Goal: Task Accomplishment & Management: Manage account settings

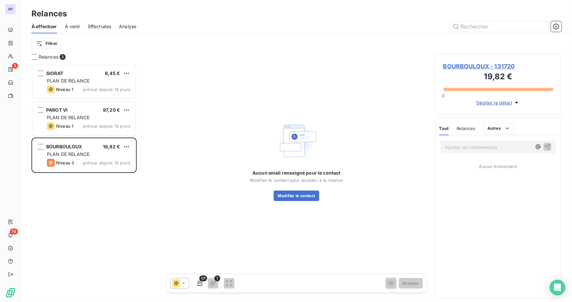
scroll to position [233, 122]
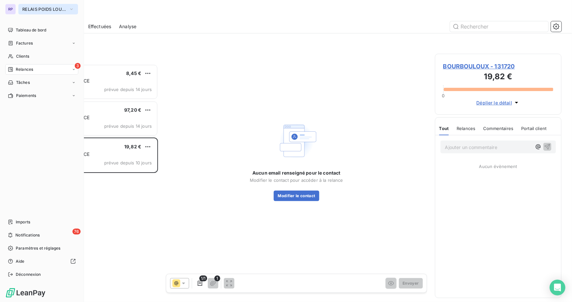
click at [36, 13] on button "RELAIS POIDS LOURDS LIMOUSIN" at bounding box center [48, 9] width 60 height 10
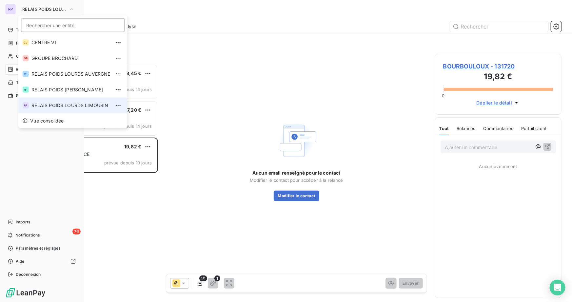
click at [101, 106] on span "RELAIS POIDS LOURDS LIMOUSIN" at bounding box center [70, 105] width 79 height 7
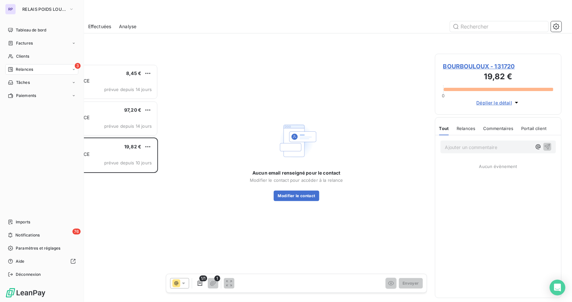
scroll to position [233, 122]
click at [26, 43] on span "Factures" at bounding box center [24, 43] width 17 height 6
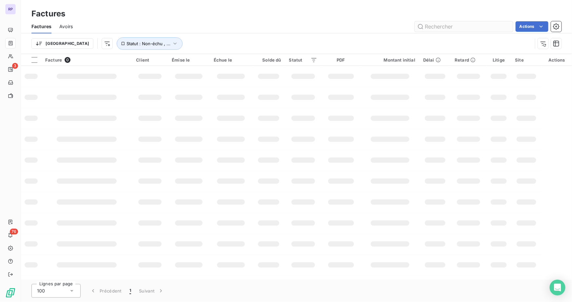
click at [483, 26] on input "text" at bounding box center [463, 26] width 98 height 10
type input "5640365"
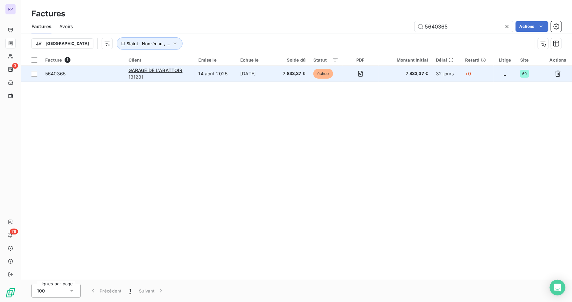
click at [53, 71] on span "5640365" at bounding box center [55, 74] width 20 height 6
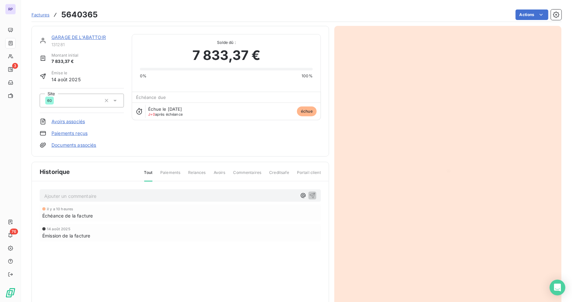
scroll to position [36, 0]
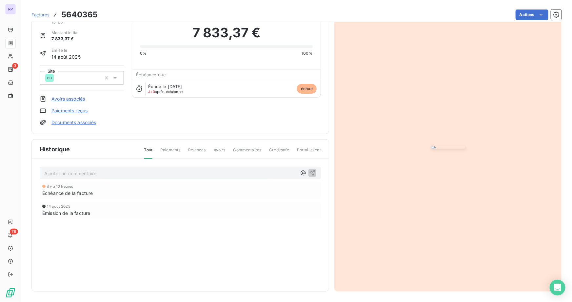
click at [465, 149] on img "button" at bounding box center [448, 147] width 34 height 3
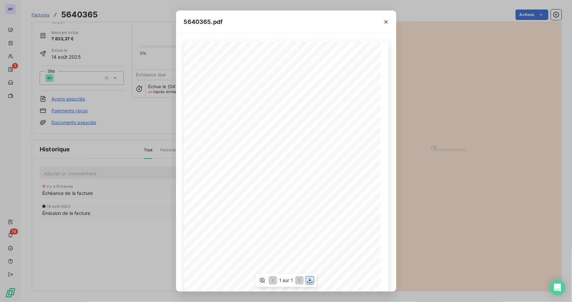
click at [310, 280] on icon "button" at bounding box center [309, 281] width 5 height 6
click at [387, 24] on icon "button" at bounding box center [386, 22] width 7 height 7
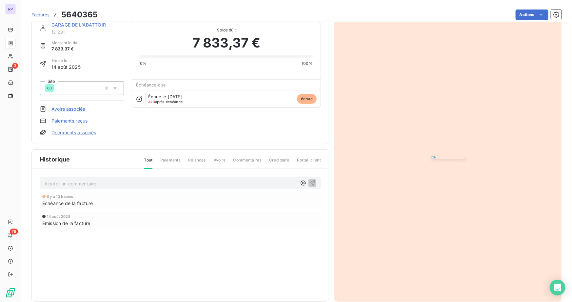
scroll to position [0, 0]
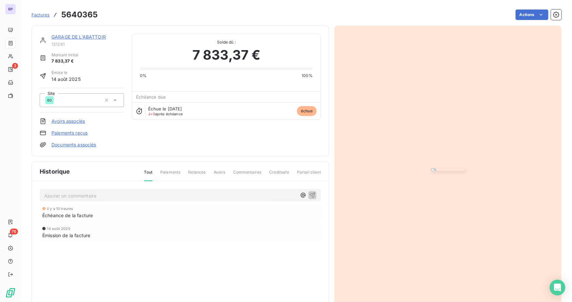
click at [95, 37] on link "GARAGE DE L'ABATTOIR" at bounding box center [78, 37] width 54 height 6
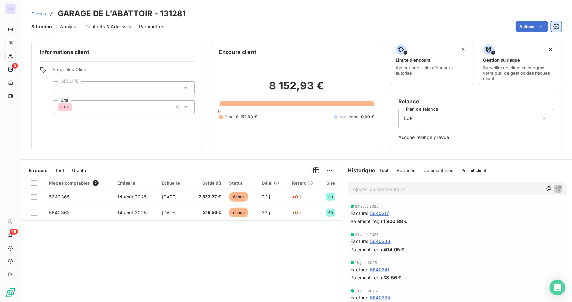
click at [555, 28] on icon "button" at bounding box center [556, 26] width 7 height 7
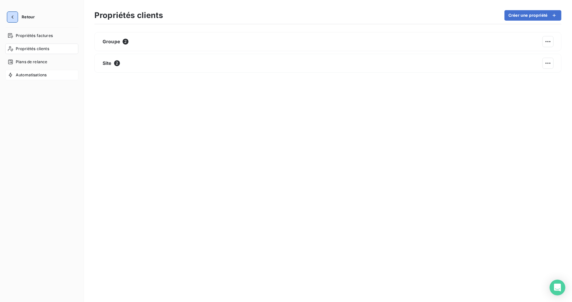
drag, startPoint x: 10, startPoint y: 17, endPoint x: 22, endPoint y: 76, distance: 60.1
click at [19, 81] on div "Retour Propriétés factures Propriétés clients Plans de relance Automatisations" at bounding box center [42, 151] width 84 height 302
click at [22, 75] on span "Automatisations" at bounding box center [31, 75] width 31 height 6
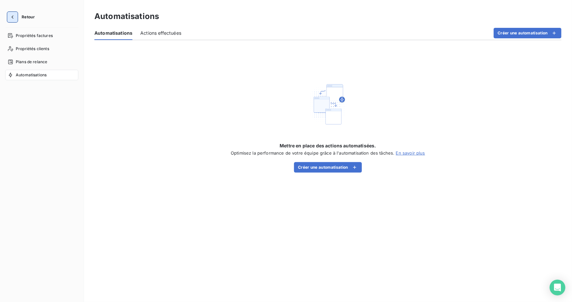
click at [12, 15] on icon "button" at bounding box center [12, 17] width 7 height 7
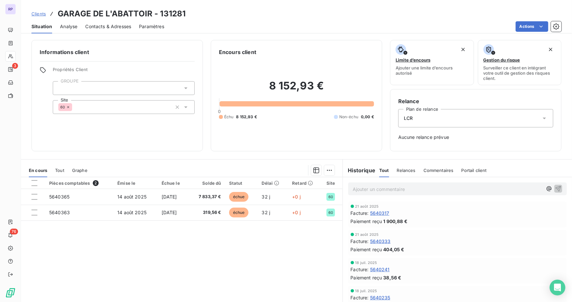
click at [45, 26] on span "Situation" at bounding box center [41, 26] width 21 height 7
click at [149, 25] on span "Paramètres" at bounding box center [151, 26] width 25 height 7
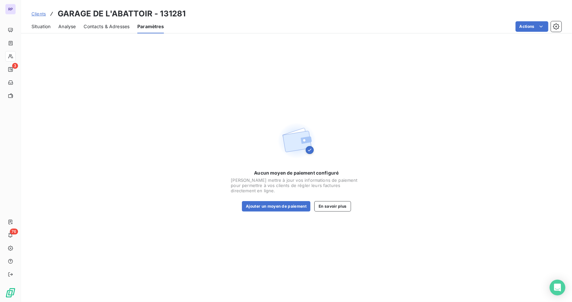
click at [37, 24] on span "Situation" at bounding box center [40, 26] width 19 height 7
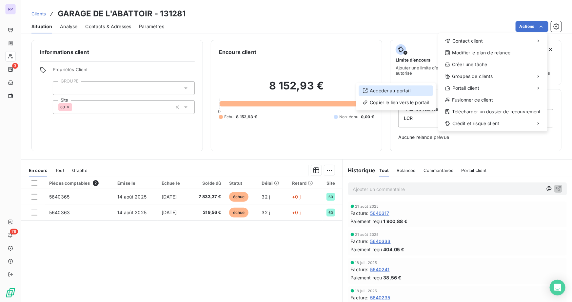
click at [388, 90] on div "Accéder au portail" at bounding box center [395, 90] width 74 height 10
click at [408, 103] on div "Copier le lien vers le portail" at bounding box center [395, 102] width 74 height 10
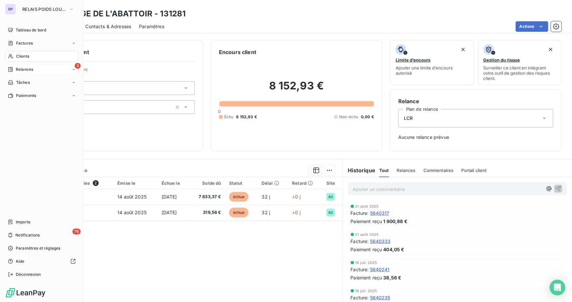
click at [18, 72] on div "3 Relances" at bounding box center [41, 69] width 73 height 10
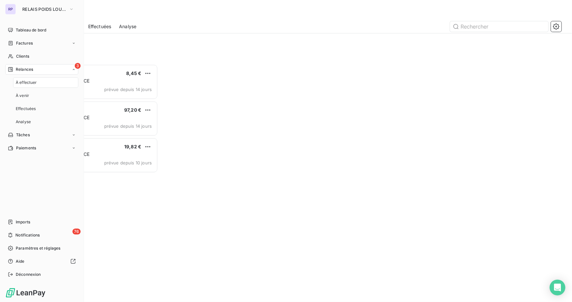
scroll to position [233, 122]
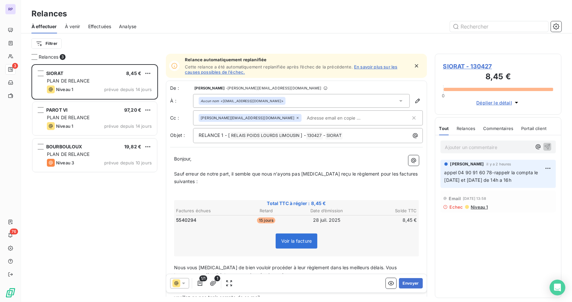
click at [72, 26] on span "À venir" at bounding box center [72, 26] width 15 height 7
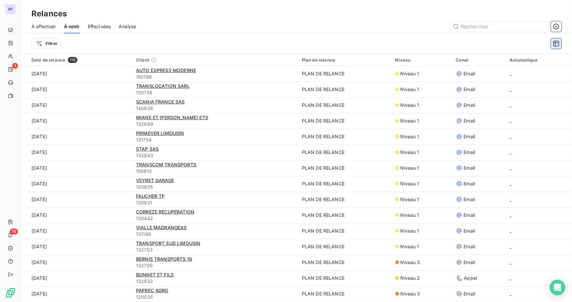
click at [557, 43] on icon "button" at bounding box center [556, 44] width 6 height 6
click at [338, 39] on div "Filtrer" at bounding box center [288, 43] width 514 height 12
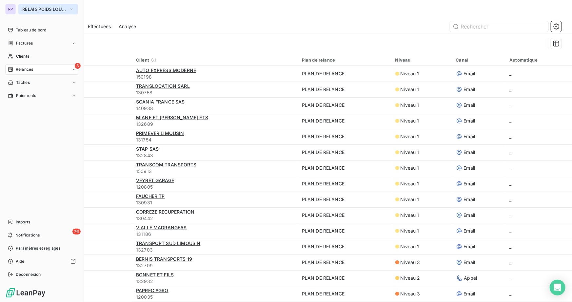
click at [51, 10] on span "RELAIS POIDS LOURDS LIMOUSIN" at bounding box center [44, 9] width 44 height 5
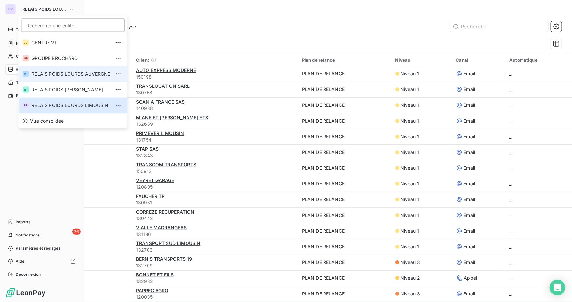
click at [81, 74] on span "RELAIS POIDS LOURDS AUVERGNE" at bounding box center [70, 74] width 79 height 7
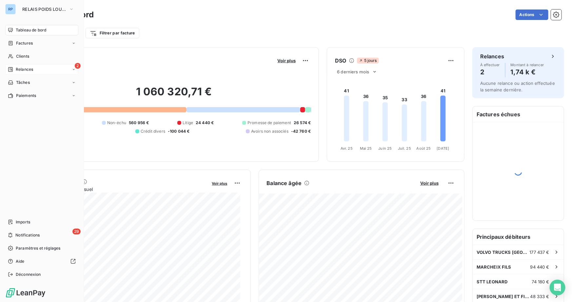
click at [47, 70] on div "2 Relances" at bounding box center [41, 69] width 73 height 10
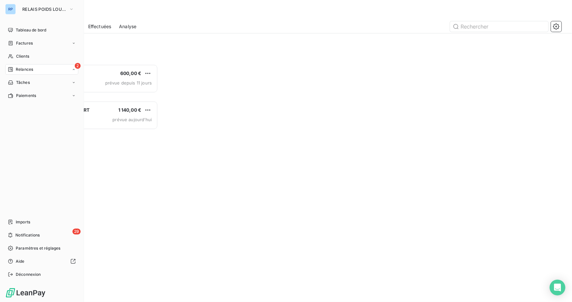
scroll to position [233, 122]
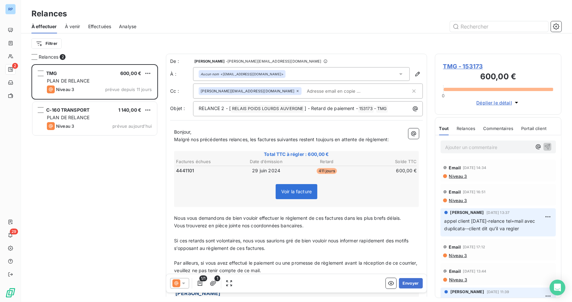
drag, startPoint x: 409, startPoint y: 282, endPoint x: 568, endPoint y: 251, distance: 162.6
click at [568, 251] on div "Relances 2 TMG 600,00 € PLAN DE RELANCE Niveau 3 prévue depuis 11 jours C-160 T…" at bounding box center [296, 178] width 551 height 248
click at [485, 147] on p "Ajouter un commentaire ﻿" at bounding box center [488, 147] width 86 height 8
click at [465, 144] on p "appel" at bounding box center [488, 147] width 86 height 8
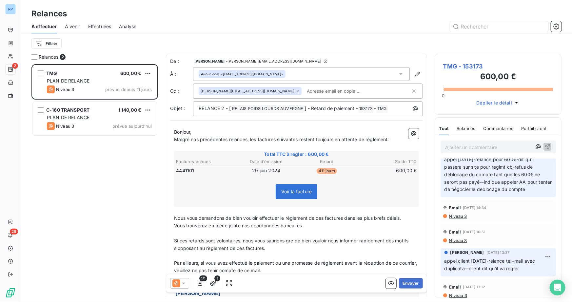
scroll to position [0, 0]
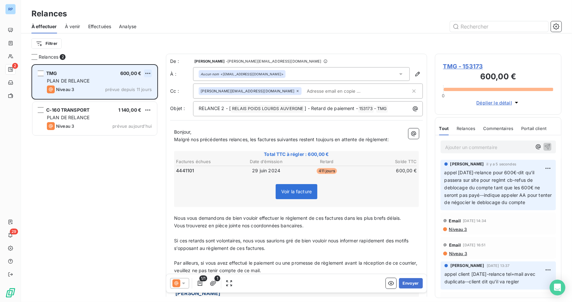
click at [146, 73] on html "RP 2 29 Relances À effectuer À venir Effectuées Analyse Filtrer Relances 2 TMG …" at bounding box center [286, 151] width 572 height 302
click at [121, 88] on div "Replanifier cette action" at bounding box center [119, 86] width 59 height 10
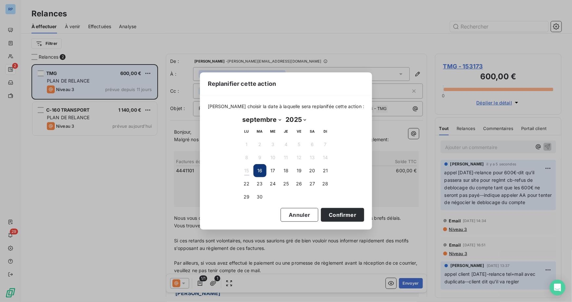
click at [258, 119] on select "janvier février mars avril mai juin juillet août septembre octobre novembre déc…" at bounding box center [261, 119] width 43 height 10
select select "9"
click at [240, 114] on select "janvier février mars avril mai juin juillet août septembre octobre novembre déc…" at bounding box center [261, 119] width 43 height 10
click at [274, 143] on button "1" at bounding box center [272, 144] width 13 height 13
click at [340, 216] on button "Confirmer" at bounding box center [342, 215] width 43 height 14
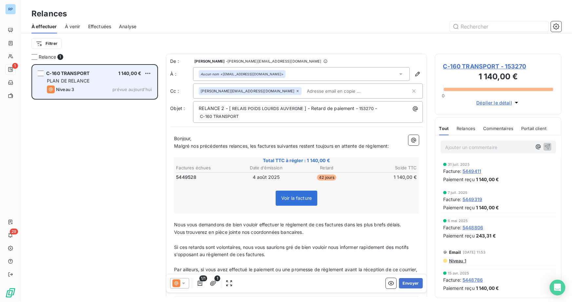
click at [83, 86] on div "Niveau 3 prévue aujourd’hui" at bounding box center [99, 89] width 105 height 8
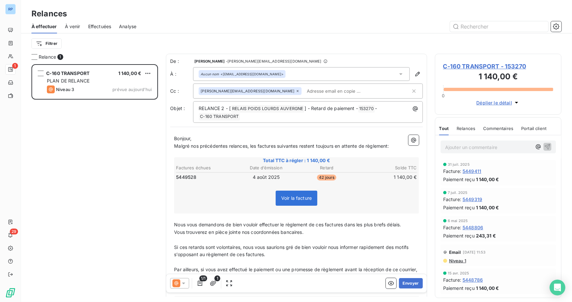
click at [182, 282] on icon at bounding box center [183, 283] width 7 height 7
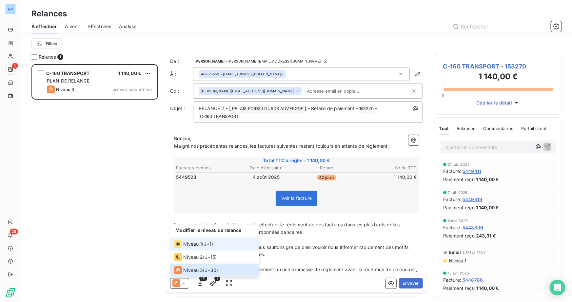
click at [191, 243] on span "Niveau 1" at bounding box center [192, 244] width 19 height 7
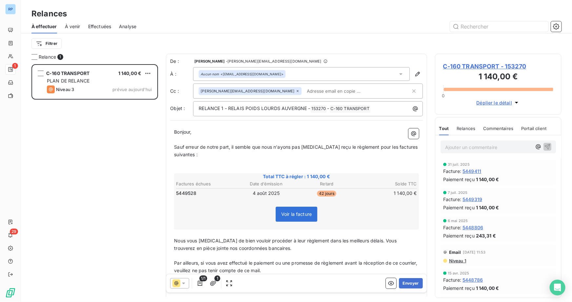
click at [77, 130] on div "C-160 TRANSPORT 1 140,00 € PLAN DE RELANCE Niveau 3 prévue aujourd’hui" at bounding box center [94, 183] width 126 height 238
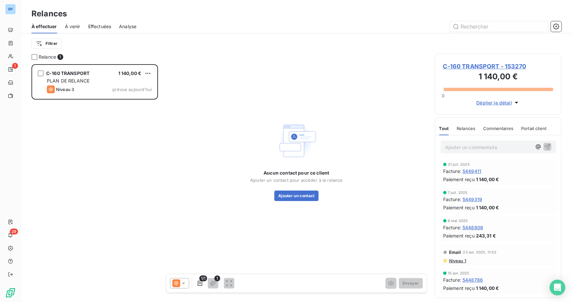
scroll to position [233, 122]
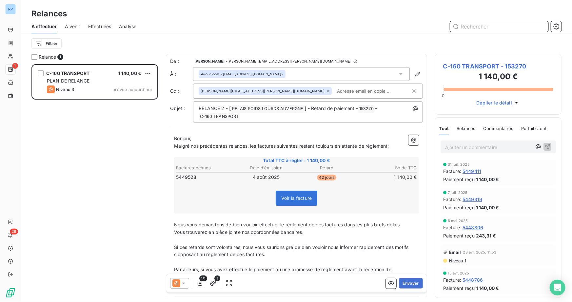
click at [76, 27] on span "À venir" at bounding box center [72, 26] width 15 height 7
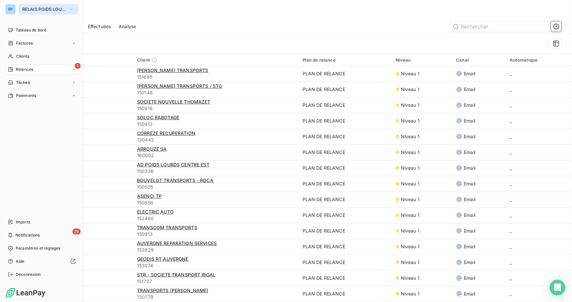
click at [47, 11] on span "RELAIS POIDS LOURDS AUVERGNE" at bounding box center [44, 9] width 44 height 5
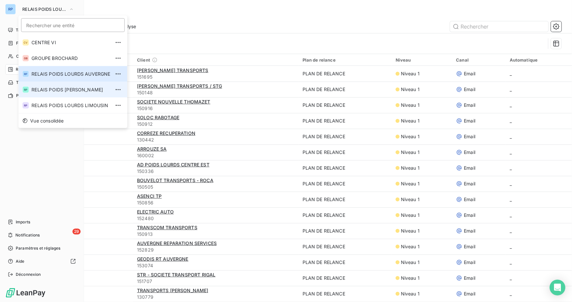
click at [94, 86] on span "RELAIS POIDS [PERSON_NAME]" at bounding box center [70, 89] width 79 height 7
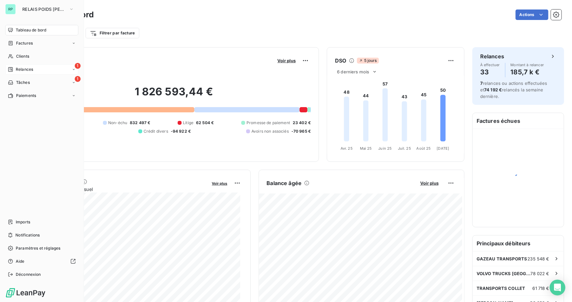
click at [49, 69] on div "1 Relances" at bounding box center [41, 69] width 73 height 10
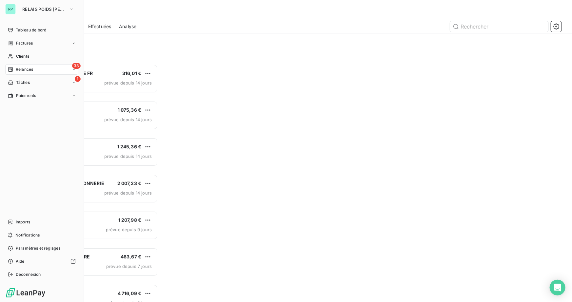
scroll to position [233, 122]
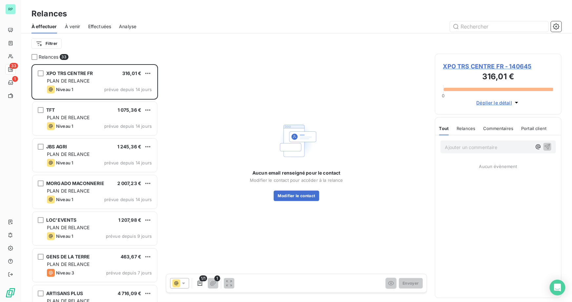
click at [117, 39] on div "Filtrer" at bounding box center [296, 43] width 530 height 12
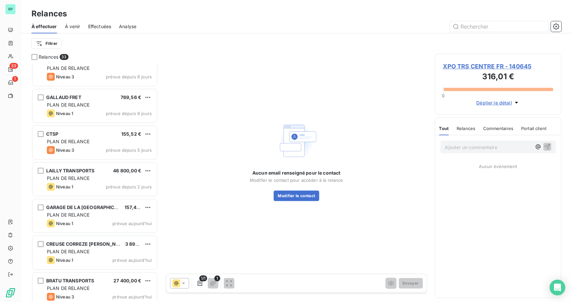
scroll to position [973, 0]
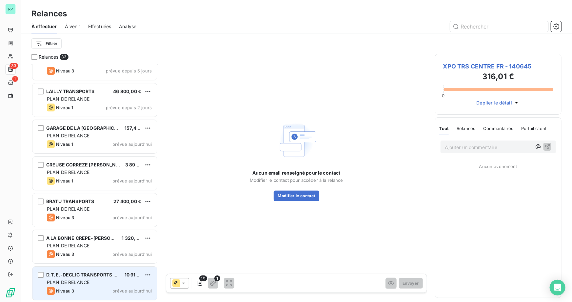
click at [92, 280] on div "PLAN DE RELANCE" at bounding box center [99, 282] width 105 height 7
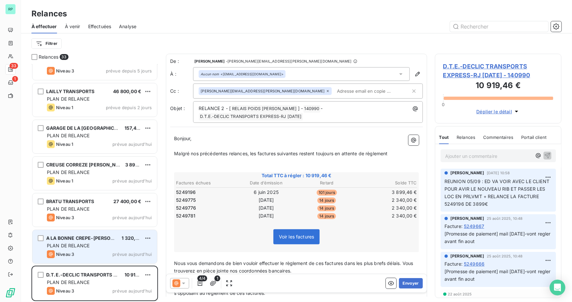
click at [103, 234] on div "A LA BONNE CREPE-SANDY GARNIER 1 320,00 € PLAN DE RELANCE Niveau 3 prévue aujou…" at bounding box center [94, 246] width 124 height 33
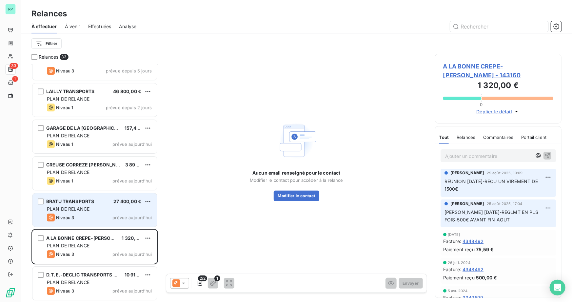
click at [95, 221] on div "BRATU TRANSPORTS 27 400,00 € PLAN DE RELANCE Niveau 3 prévue aujourd’hui" at bounding box center [94, 209] width 124 height 33
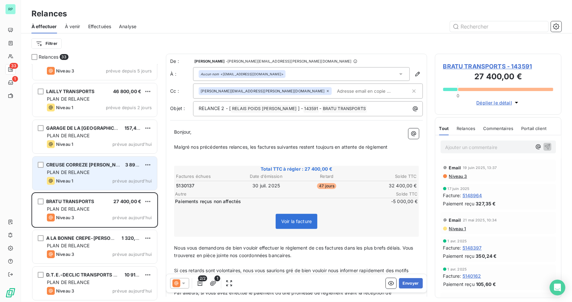
click at [103, 178] on div "Niveau 1 prévue aujourd’hui" at bounding box center [99, 181] width 105 height 8
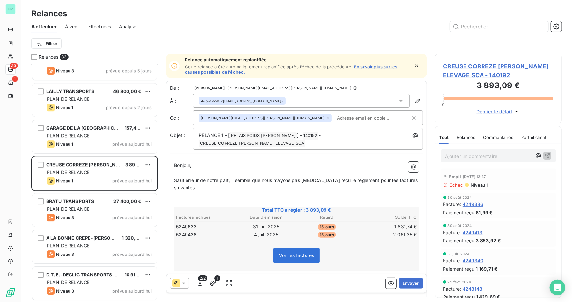
click at [481, 183] on span "Niveau 1" at bounding box center [479, 184] width 18 height 5
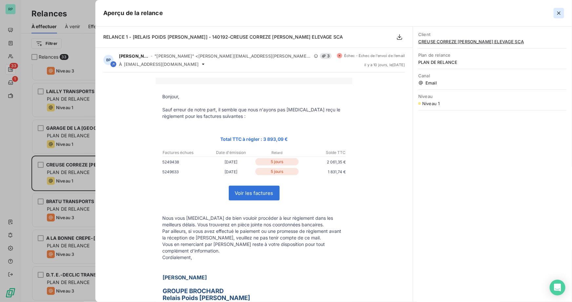
click at [558, 15] on icon "button" at bounding box center [558, 13] width 7 height 7
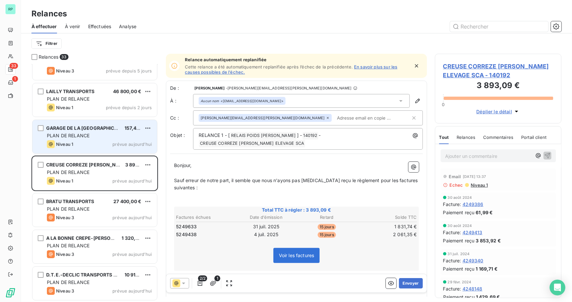
click at [103, 133] on div "PLAN DE RELANCE" at bounding box center [99, 135] width 105 height 7
